Goal: Task Accomplishment & Management: Manage account settings

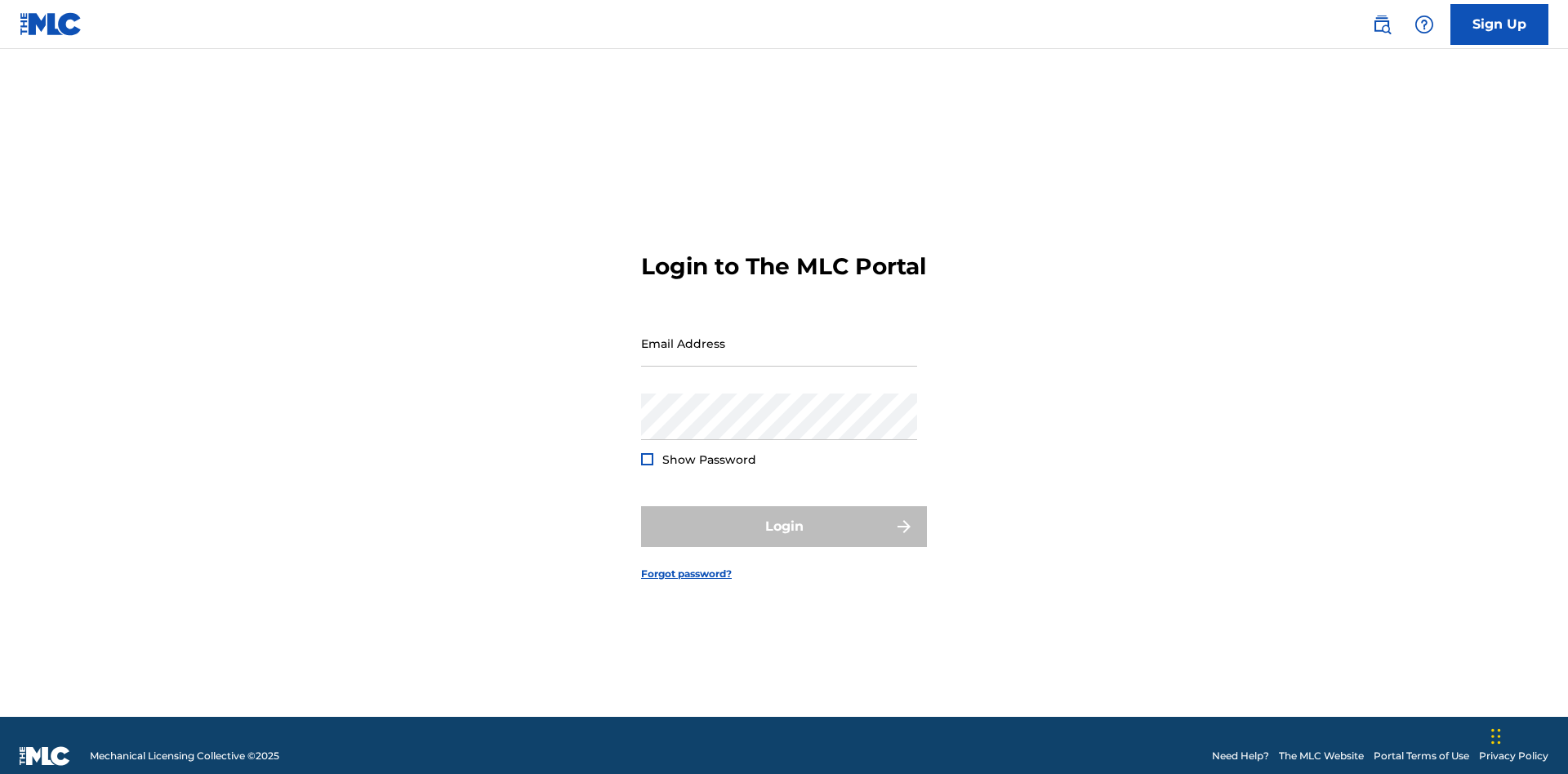
scroll to position [21, 0]
click at [779, 336] on input "Email Address" at bounding box center [779, 343] width 276 height 46
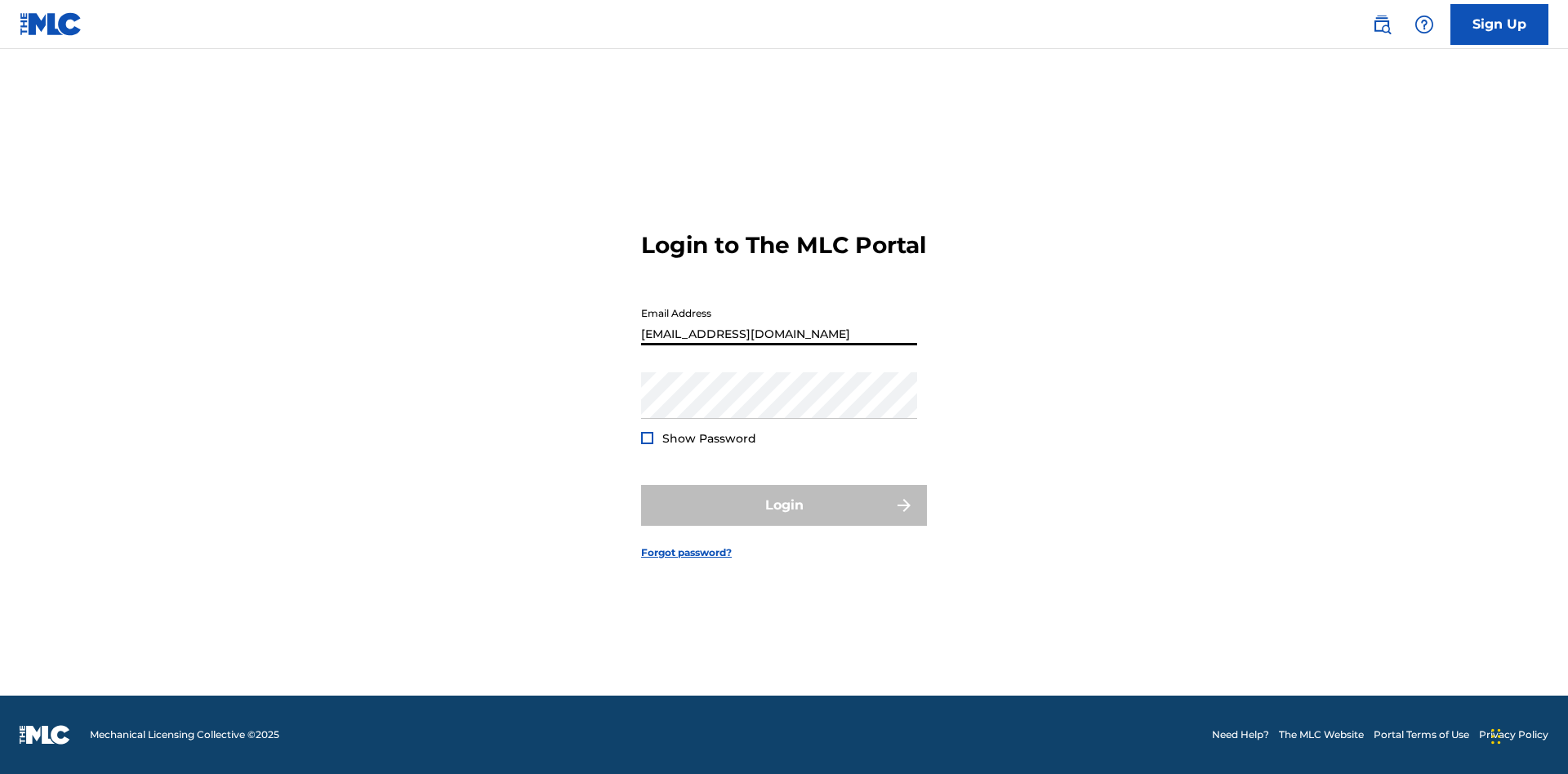
scroll to position [0, 58]
type input "a564c57b-42bd-4ee8-bedb-97e8c6a04ce2@mailslurp.net"
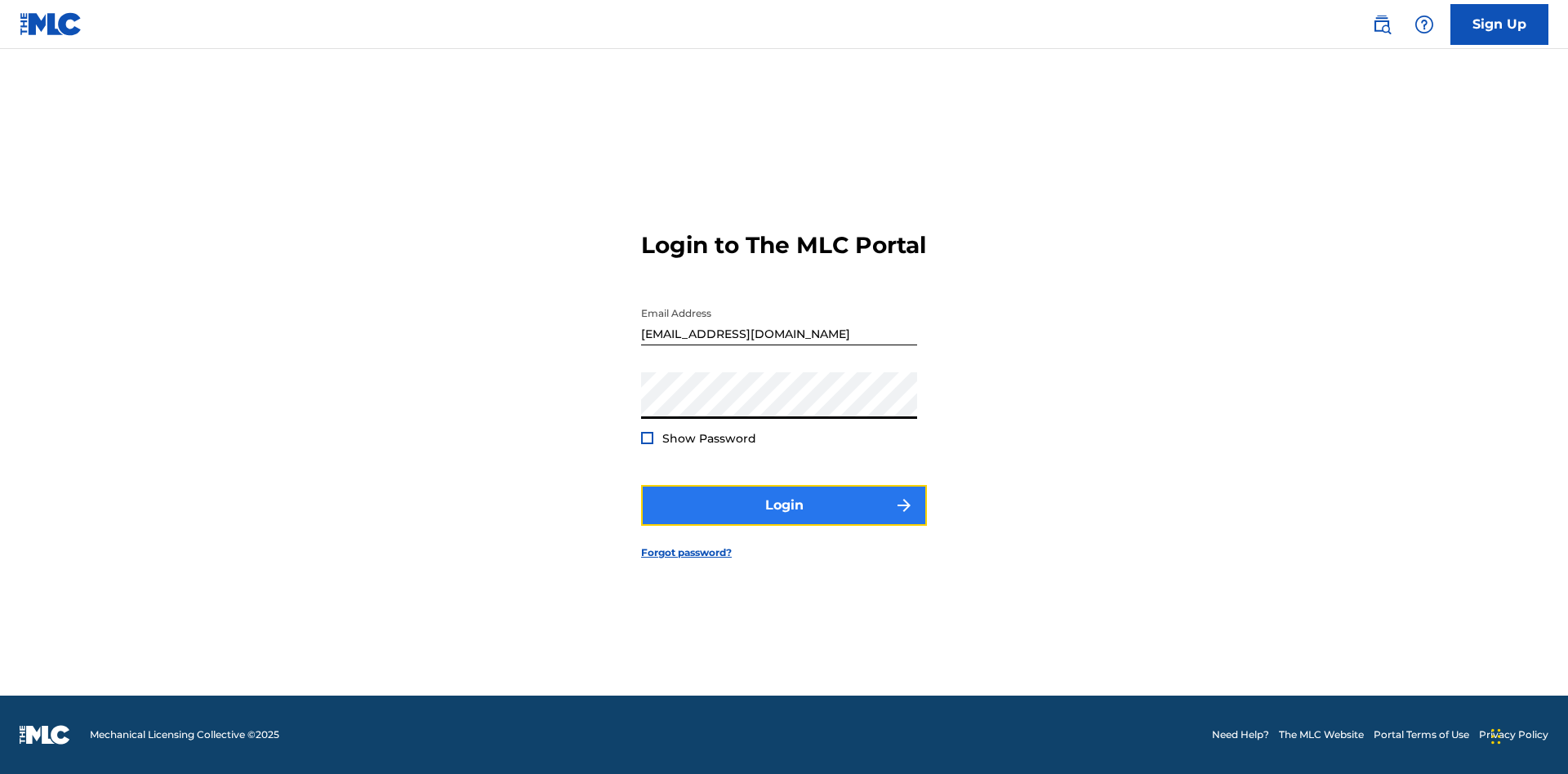
click at [784, 519] on button "Login" at bounding box center [784, 506] width 286 height 41
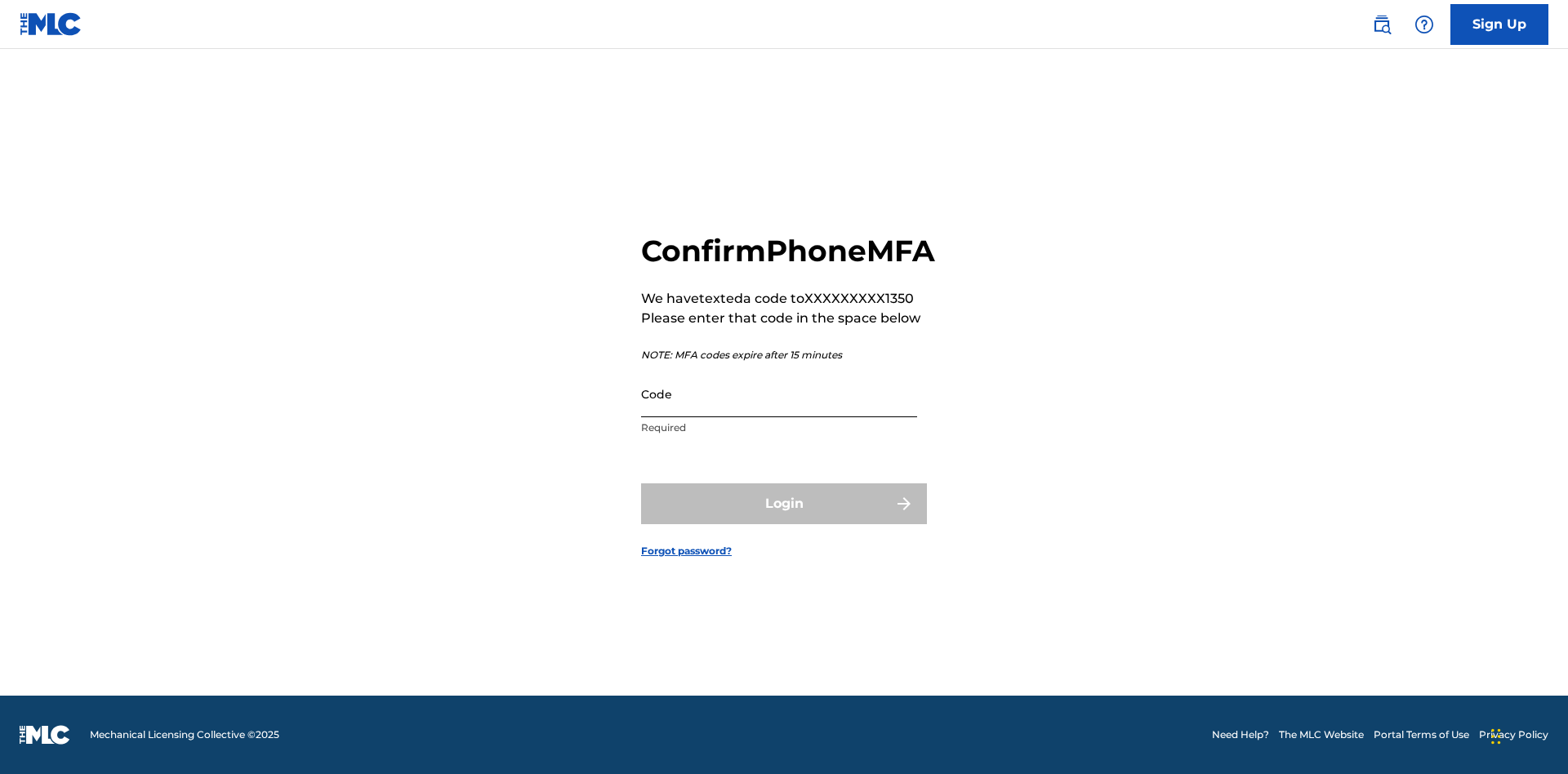
click at [779, 411] on input "Code" at bounding box center [779, 393] width 276 height 46
type input "623332"
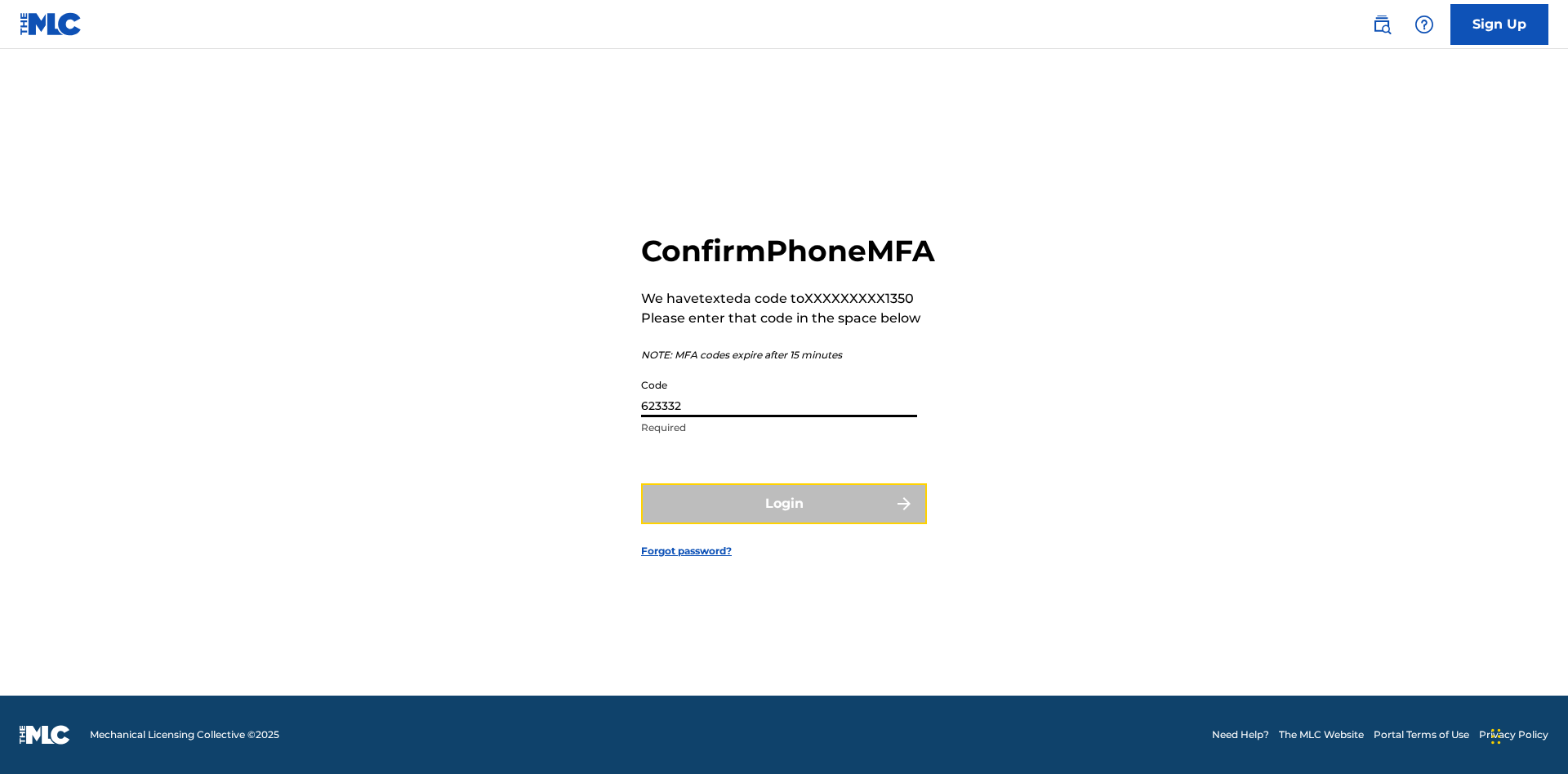
click at [784, 522] on button "Login" at bounding box center [784, 504] width 286 height 41
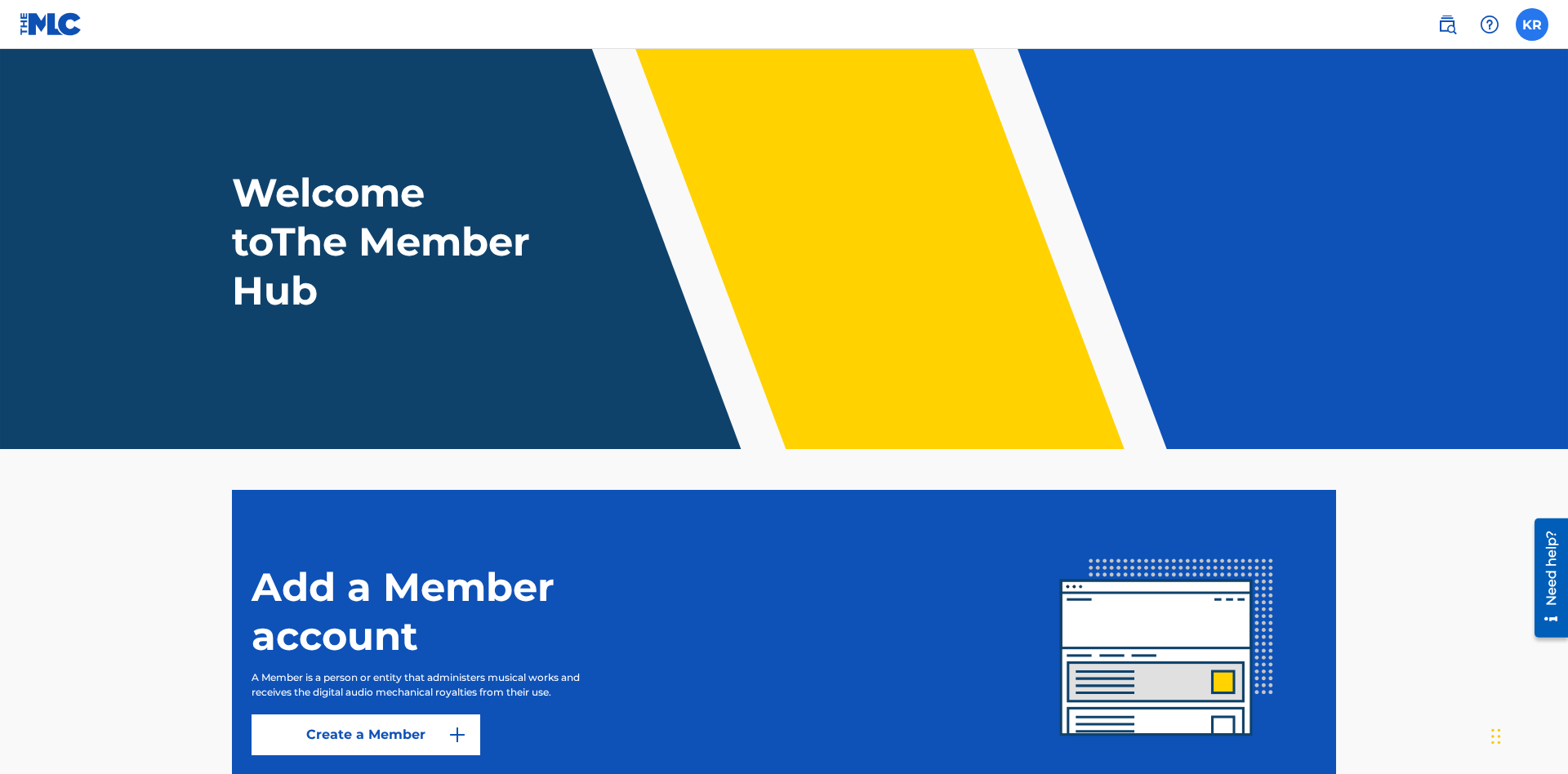
click at [1532, 24] on label at bounding box center [1531, 24] width 32 height 32
click at [1532, 24] on input "KR Krystal Ribble a564c57b-42bd-4ee8-bedb-97e8c6a04ce2@mailslurp.net Notificati…" at bounding box center [1532, 24] width 0 height 0
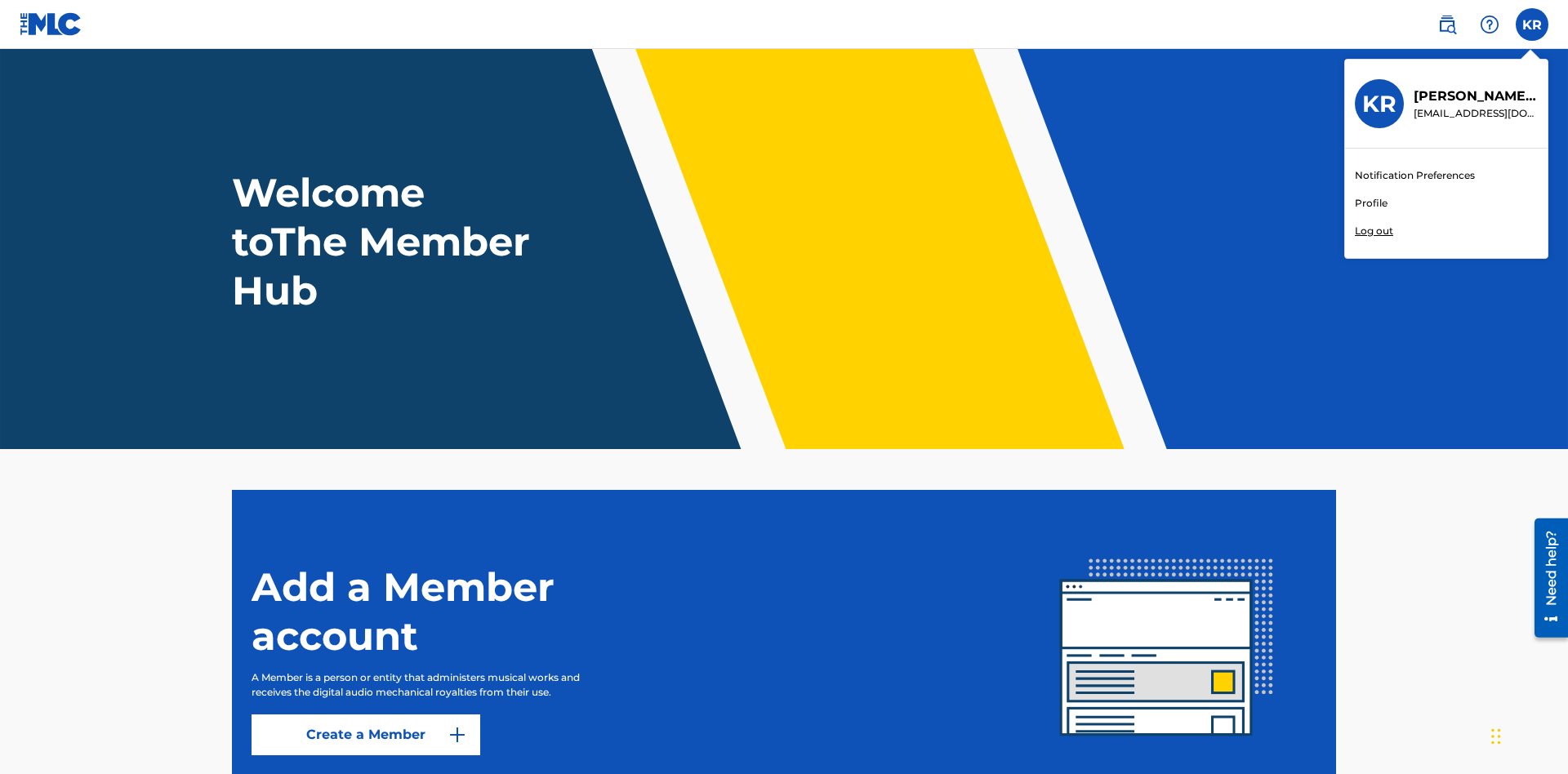
scroll to position [98, 0]
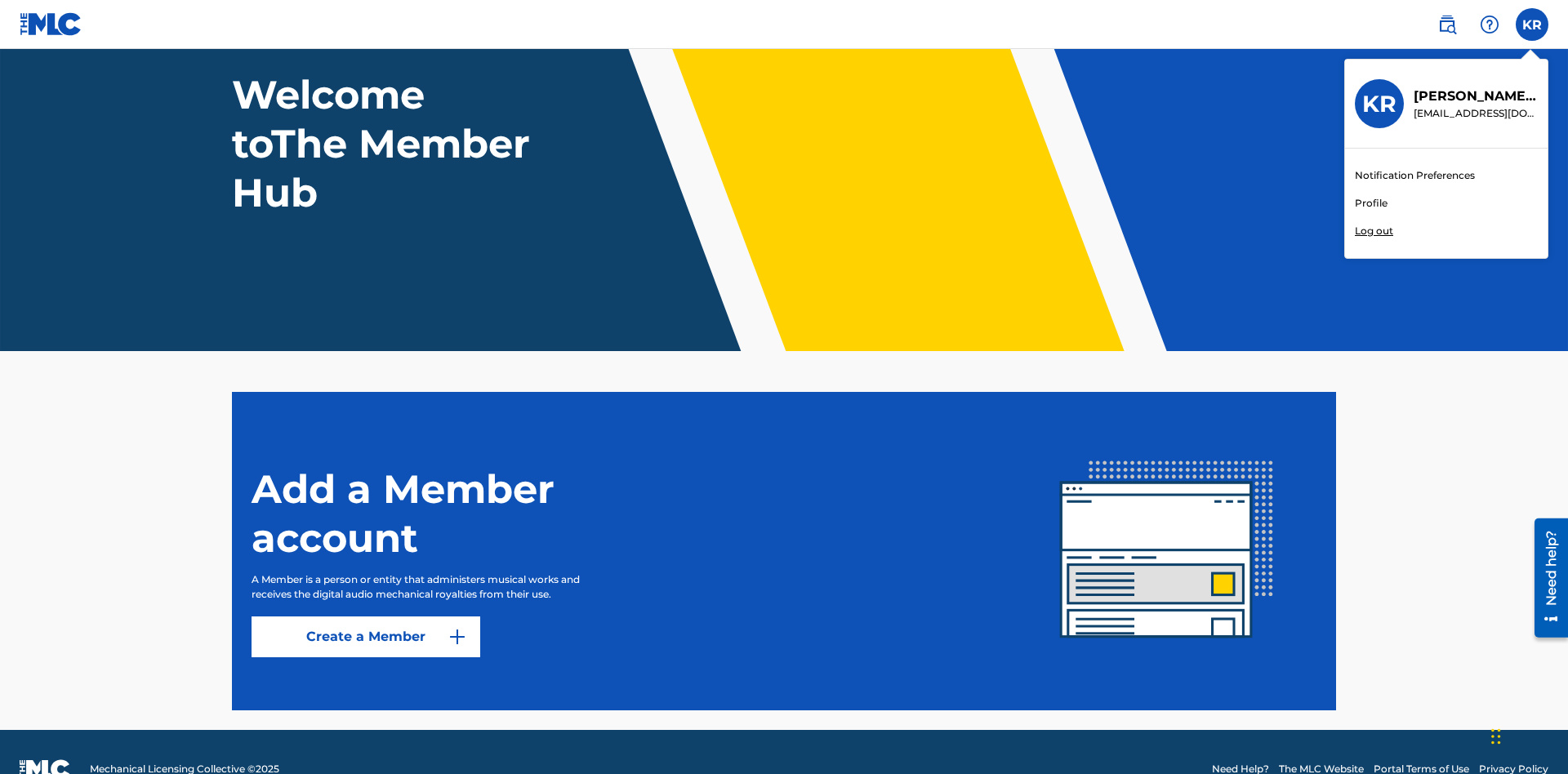
click at [1370, 203] on link "Profile" at bounding box center [1370, 203] width 32 height 15
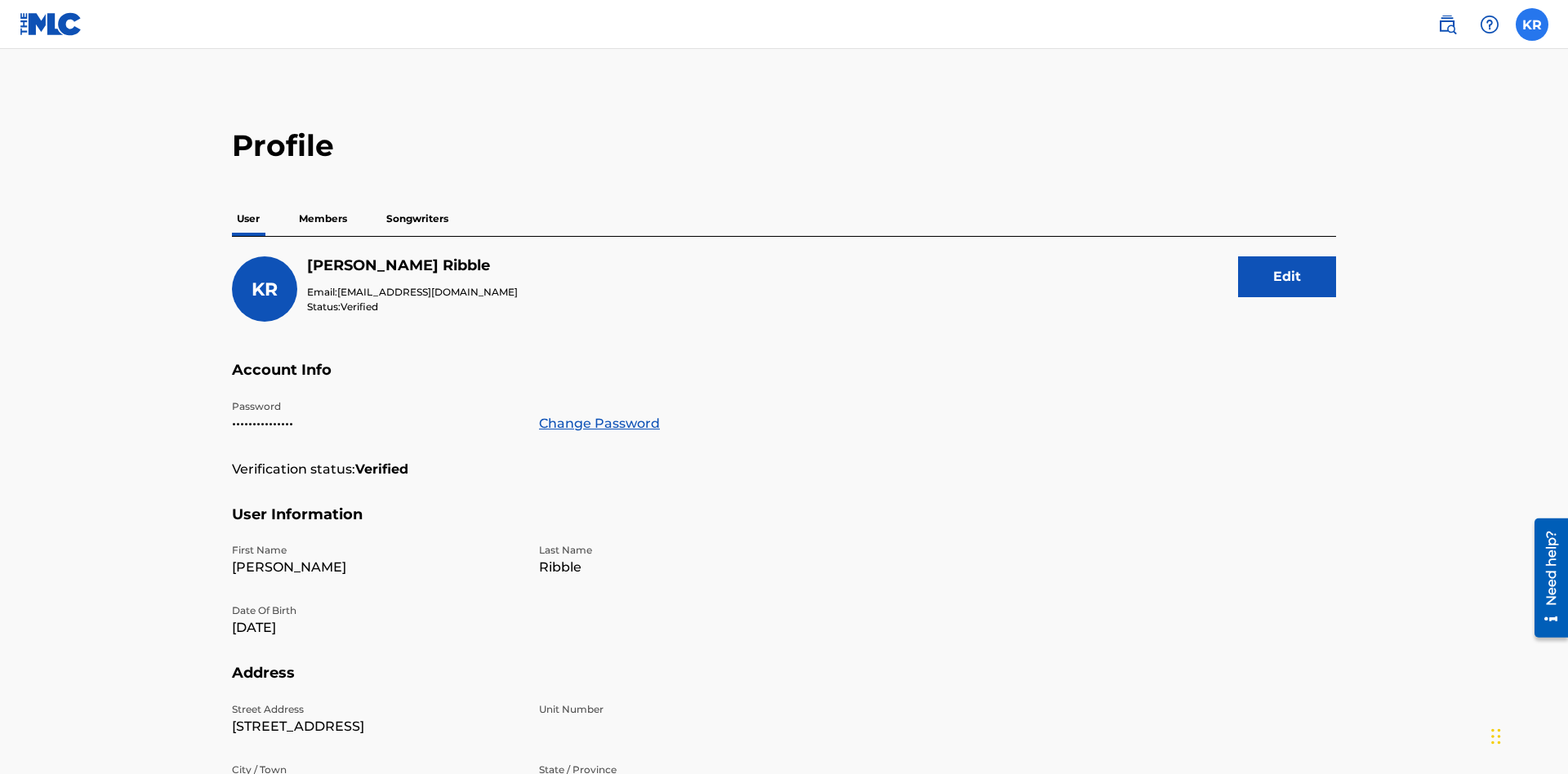
scroll to position [30, 0]
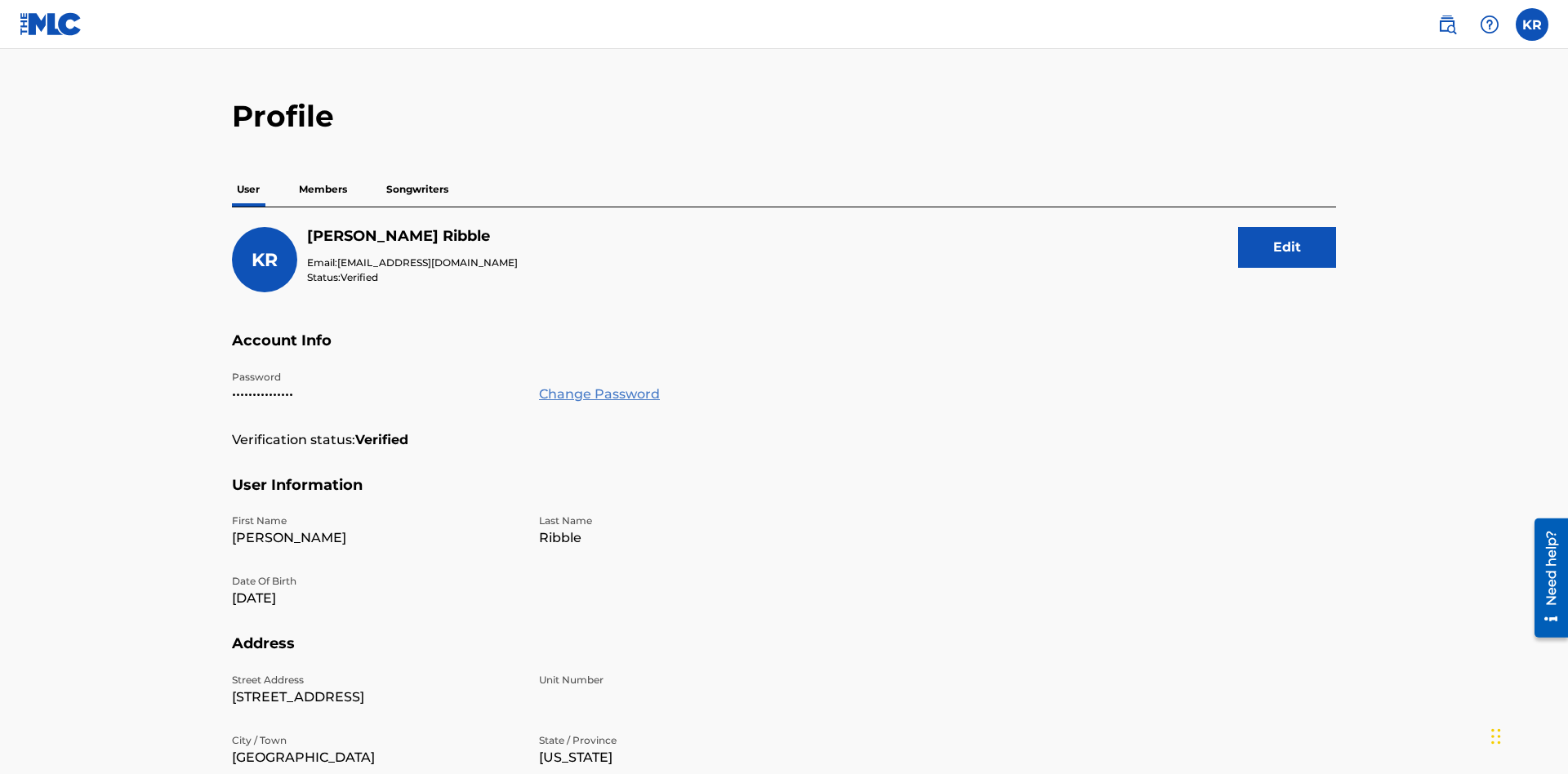
click at [599, 384] on link "Change Password" at bounding box center [599, 394] width 121 height 19
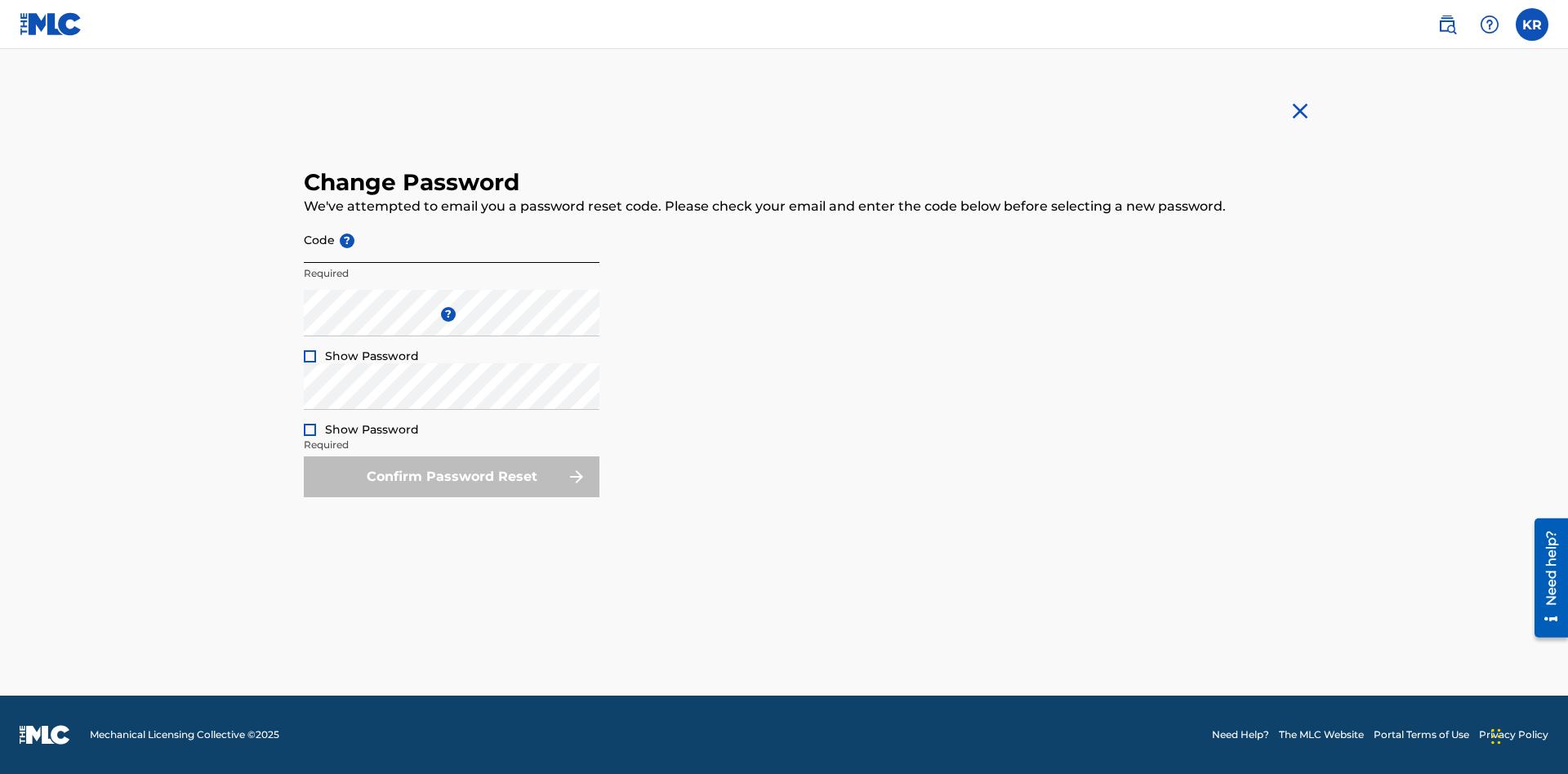
click at [451, 240] on input "Code ?" at bounding box center [451, 239] width 295 height 46
type input "e717b5676a1ea52ea0fd476ddb8c57ee"
